Goal: Check status: Check status

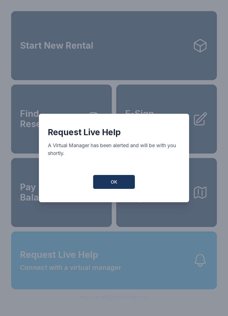
click at [118, 189] on button "OK" at bounding box center [114, 182] width 42 height 14
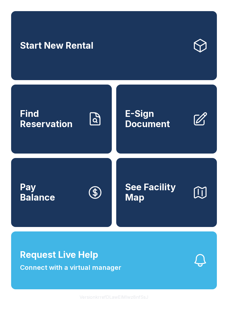
click at [78, 129] on span "Find Reservation" at bounding box center [51, 119] width 63 height 20
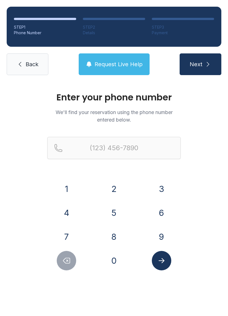
click at [119, 187] on button "2" at bounding box center [113, 188] width 19 height 19
click at [69, 211] on button "4" at bounding box center [66, 212] width 19 height 19
click at [67, 239] on button "7" at bounding box center [66, 236] width 19 height 19
click at [116, 262] on button "0" at bounding box center [113, 260] width 19 height 19
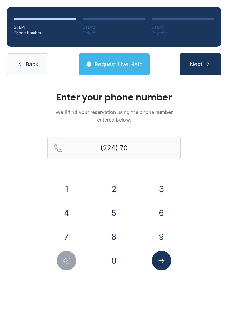
click at [167, 185] on button "3" at bounding box center [161, 188] width 19 height 19
click at [114, 234] on button "8" at bounding box center [113, 236] width 19 height 19
click at [115, 260] on button "0" at bounding box center [113, 260] width 19 height 19
click at [162, 231] on button "9" at bounding box center [161, 236] width 19 height 19
click at [115, 213] on button "5" at bounding box center [113, 212] width 19 height 19
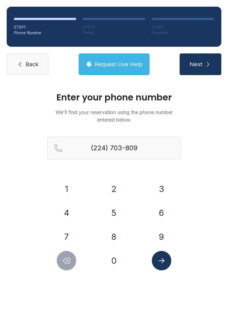
type input "[PHONE_NUMBER]"
click at [164, 262] on icon "Submit lookup form" at bounding box center [161, 260] width 8 height 8
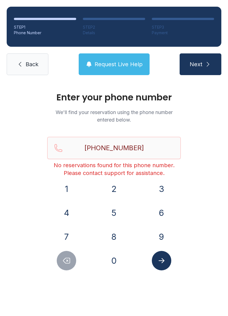
click at [38, 72] on link "Back" at bounding box center [28, 64] width 42 height 22
